Goal: Task Accomplishment & Management: Manage account settings

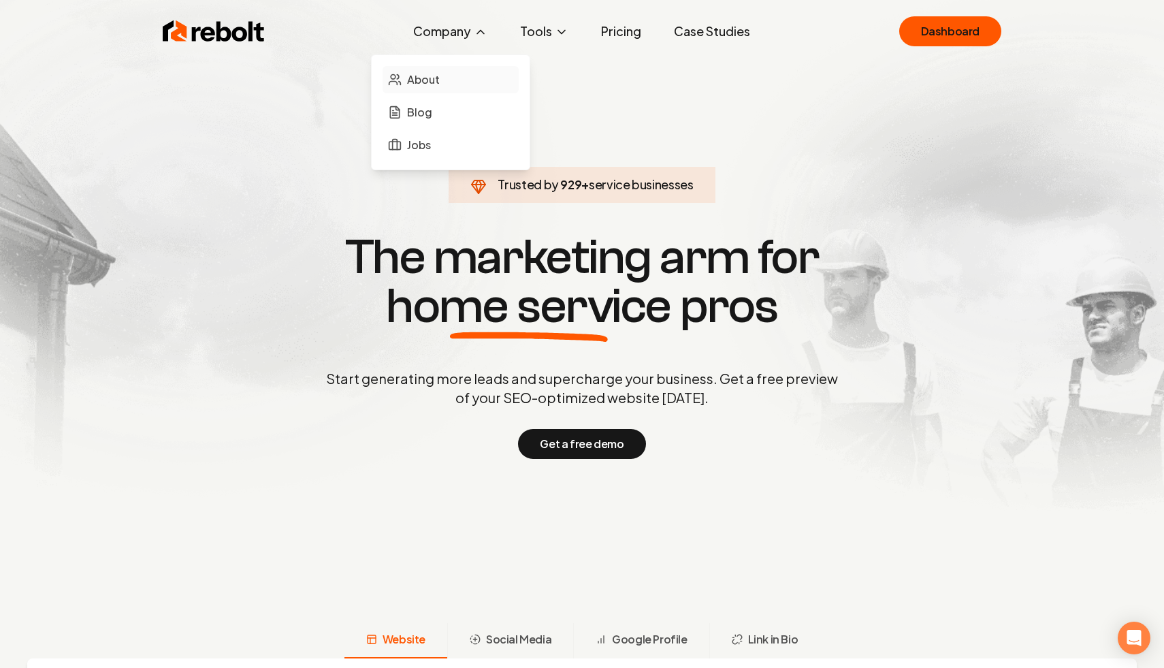
click at [447, 84] on link "About" at bounding box center [451, 79] width 136 height 27
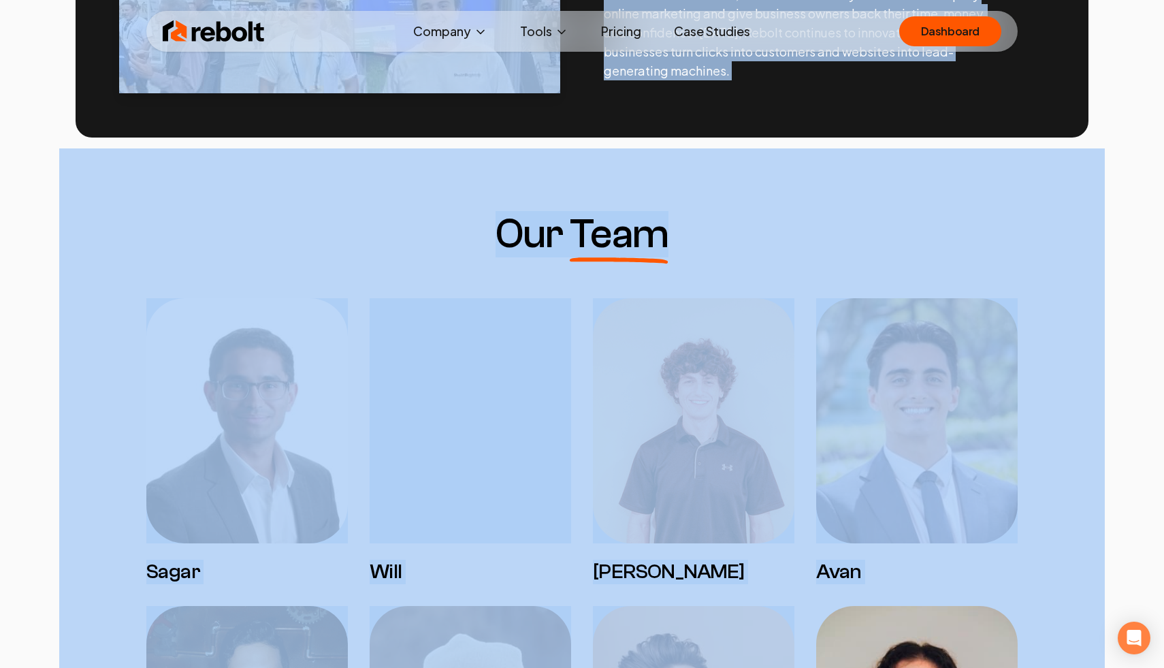
scroll to position [943, 0]
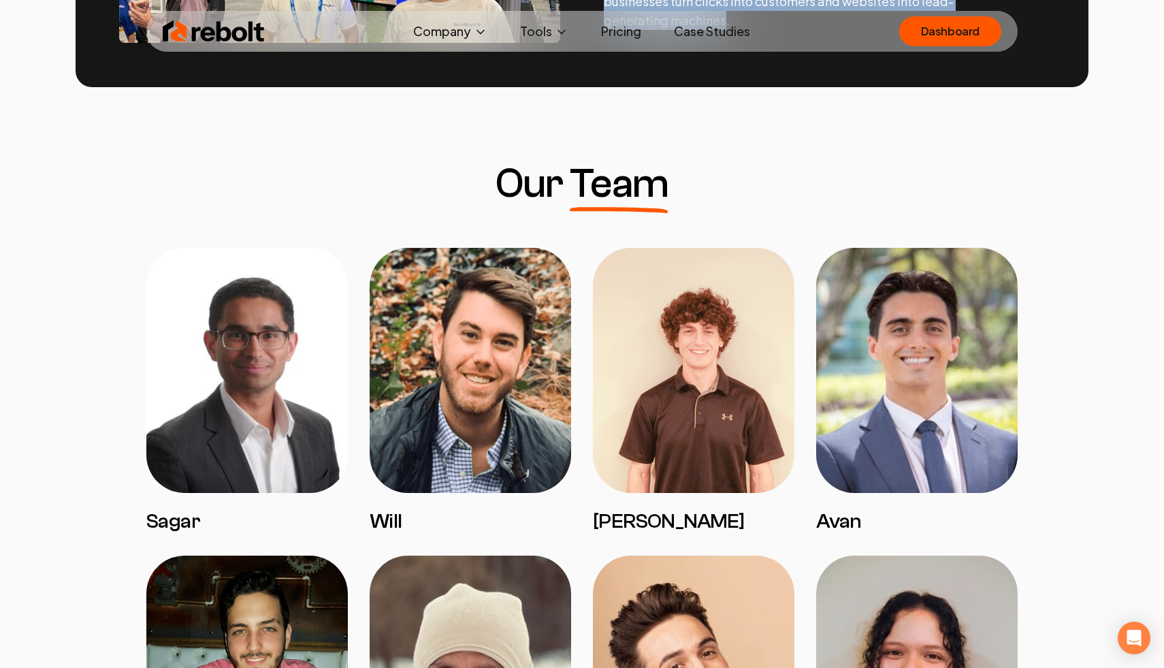
drag, startPoint x: 488, startPoint y: 133, endPoint x: 847, endPoint y: 56, distance: 367.7
copy div "Lorem Ip Dolorsitam conse adipiscing eli seddoeiusmod temp incid utlabor etdolo…"
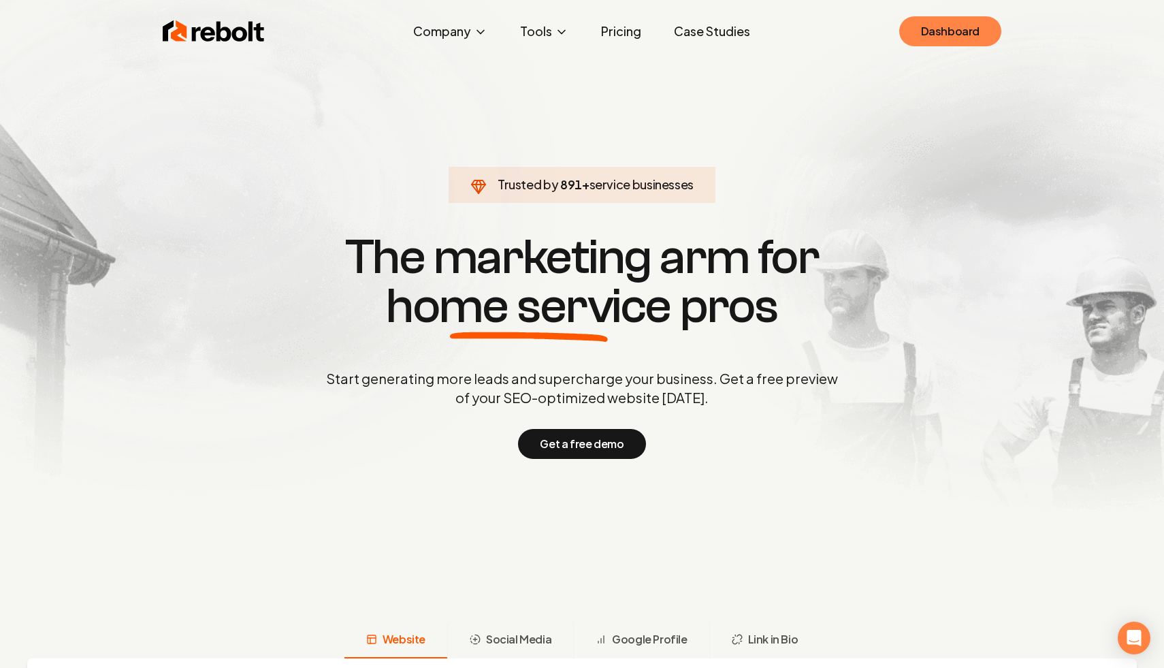
click at [981, 35] on link "Dashboard" at bounding box center [950, 31] width 102 height 30
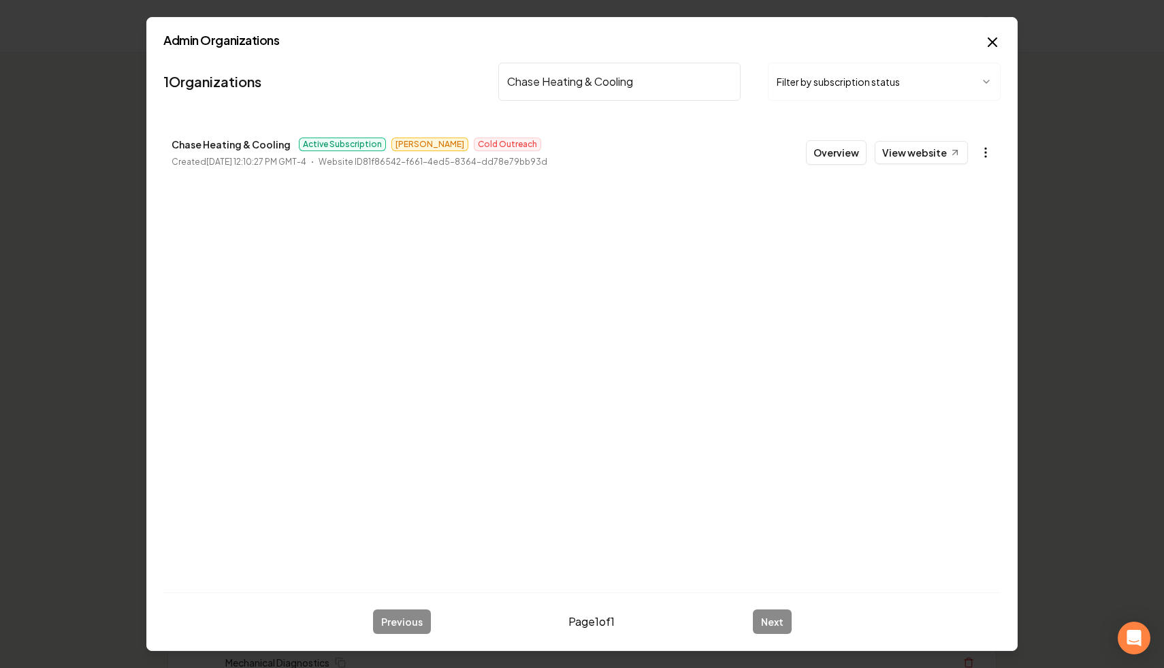
click at [985, 142] on button "button" at bounding box center [985, 152] width 27 height 27
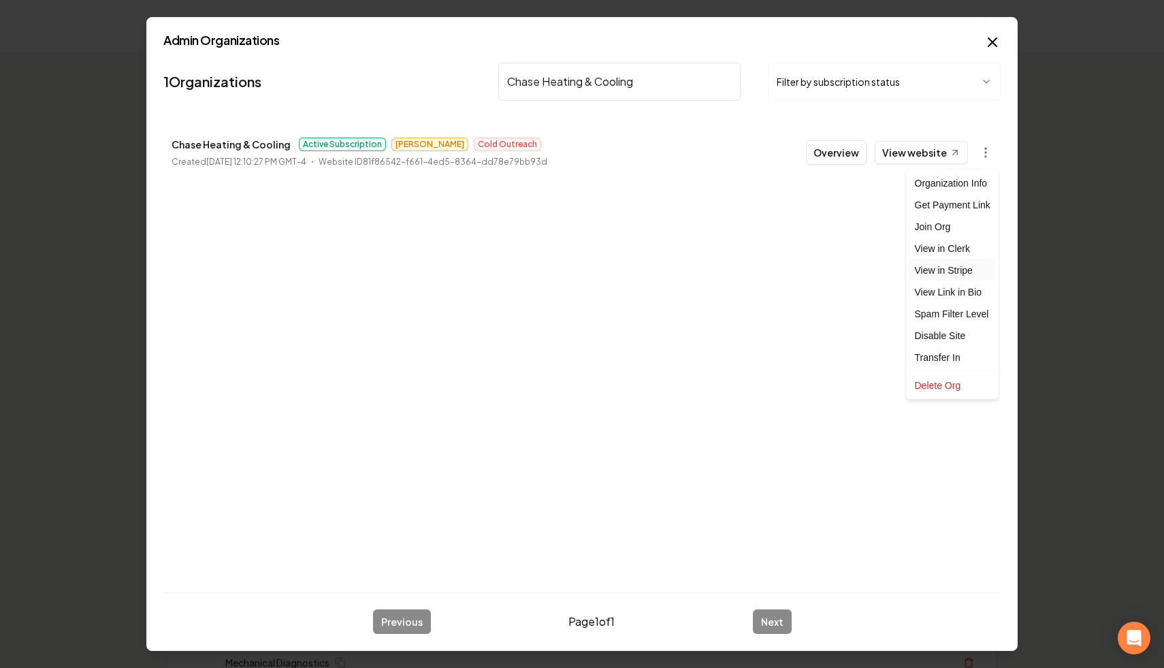
click at [969, 267] on link "View in Stripe" at bounding box center [952, 270] width 86 height 22
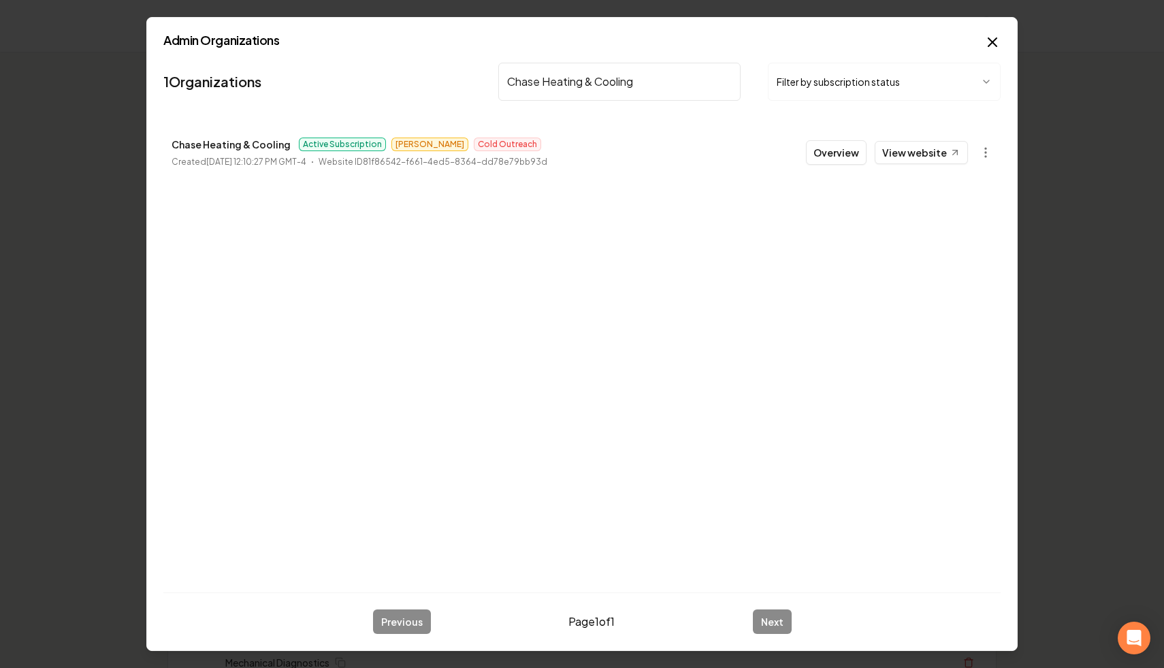
drag, startPoint x: 664, startPoint y: 78, endPoint x: 386, endPoint y: 69, distance: 278.5
click at [386, 69] on nav "1 Organizations Chase Heating & Cooling Filter by subscription status" at bounding box center [581, 87] width 837 height 60
type input "leveled"
click at [986, 159] on button "button" at bounding box center [985, 152] width 27 height 27
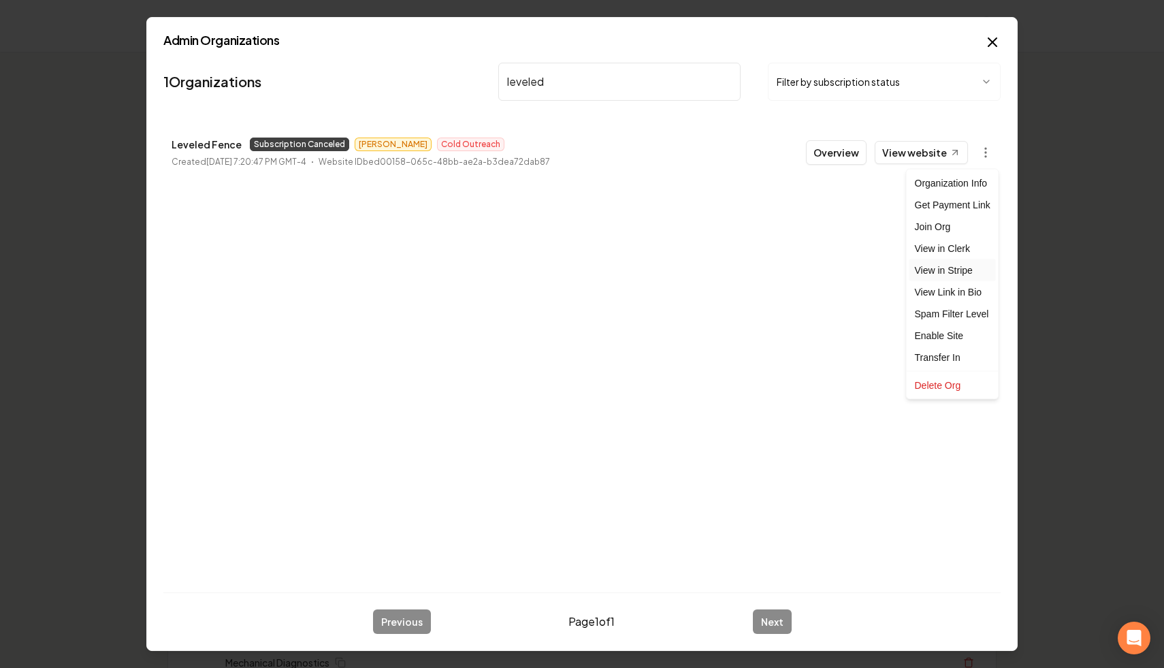
click at [971, 270] on link "View in Stripe" at bounding box center [952, 270] width 86 height 22
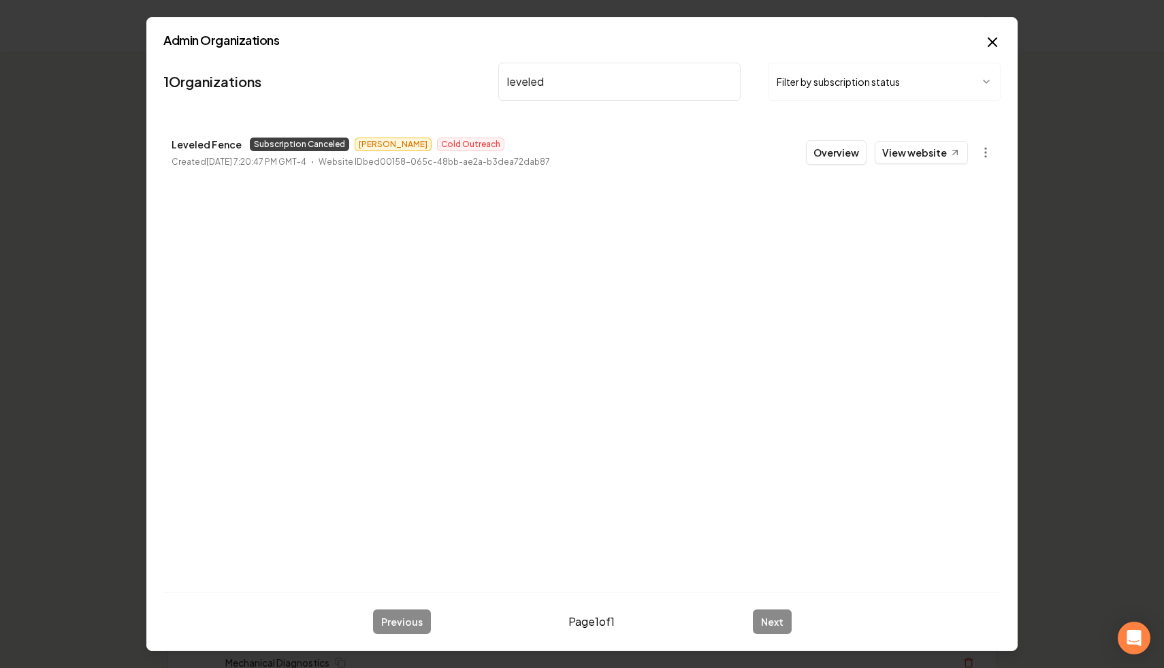
click at [728, 84] on input "leveled" at bounding box center [619, 82] width 242 height 38
type input "vhs"
click at [975, 149] on button "button" at bounding box center [985, 152] width 27 height 27
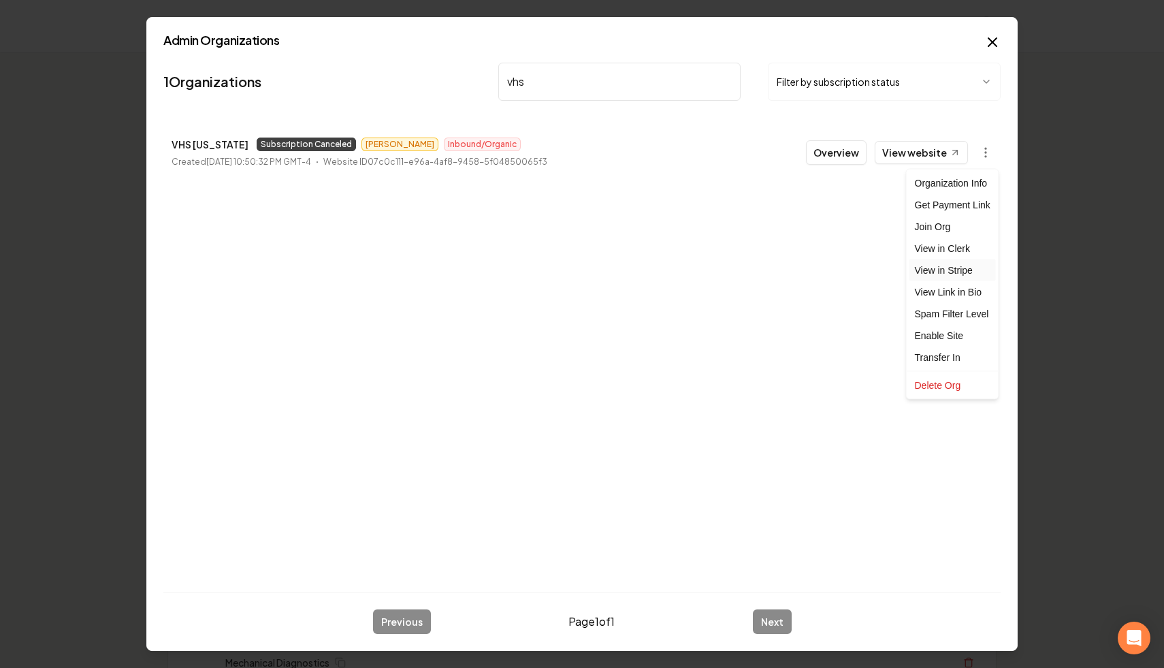
click at [967, 263] on link "View in Stripe" at bounding box center [952, 270] width 86 height 22
